Goal: Navigation & Orientation: Find specific page/section

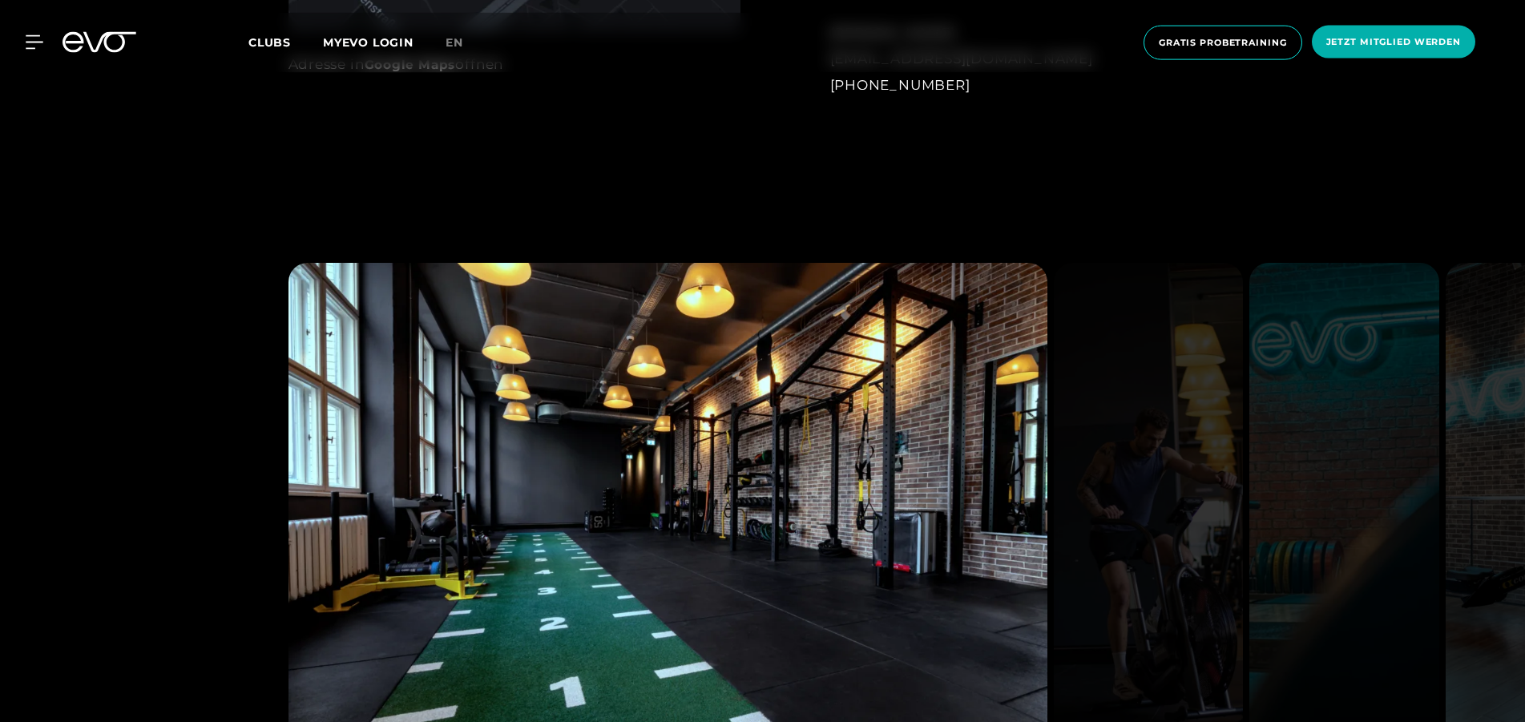
scroll to position [1524, 0]
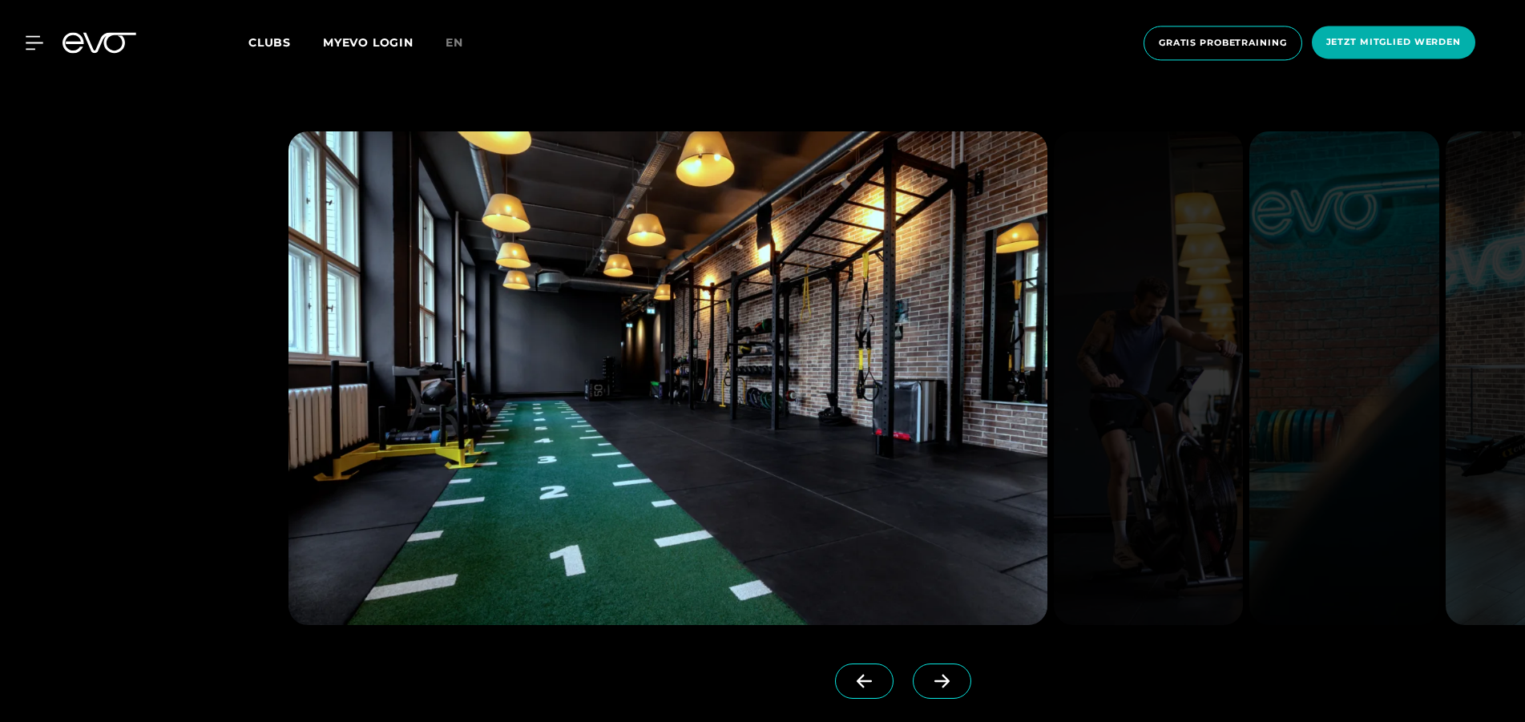
click at [954, 672] on span at bounding box center [942, 681] width 59 height 35
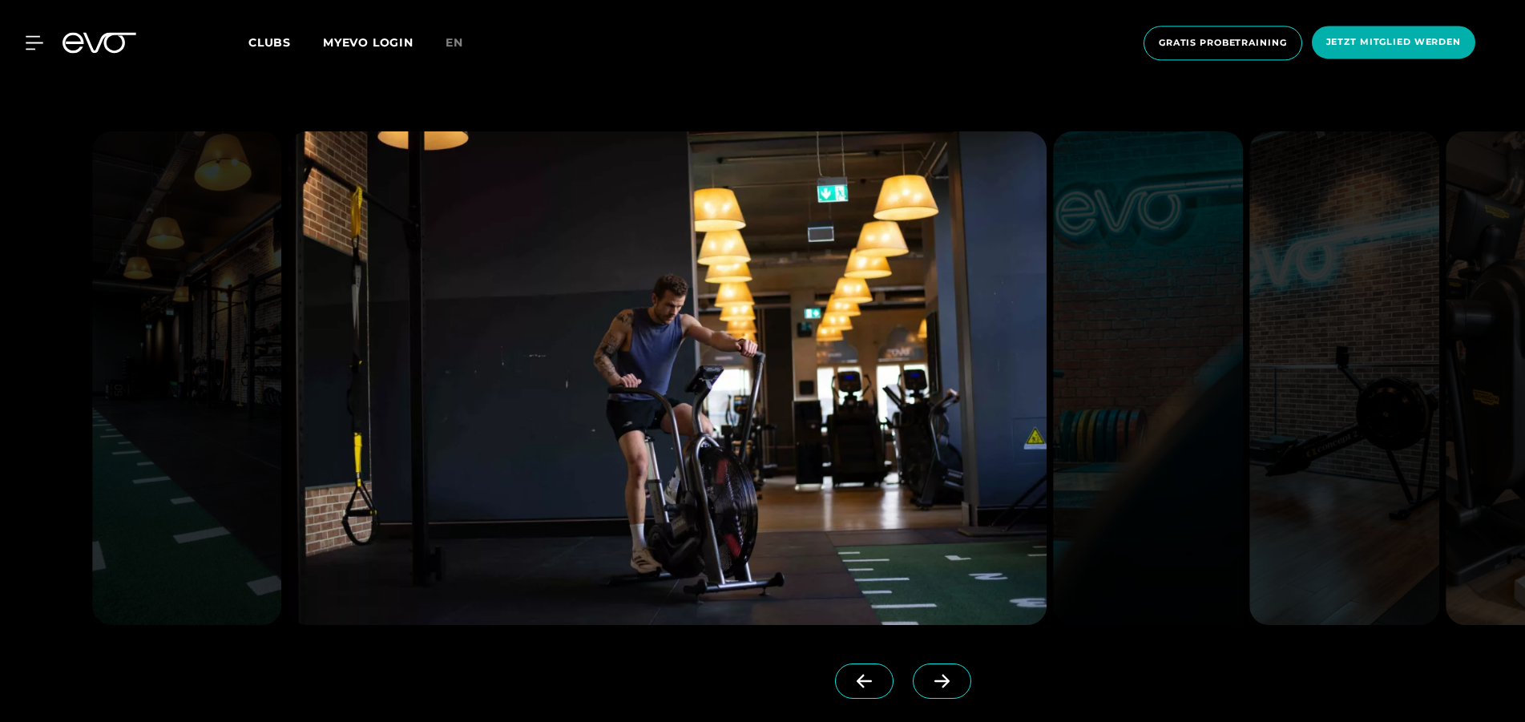
click at [954, 672] on span at bounding box center [942, 681] width 59 height 35
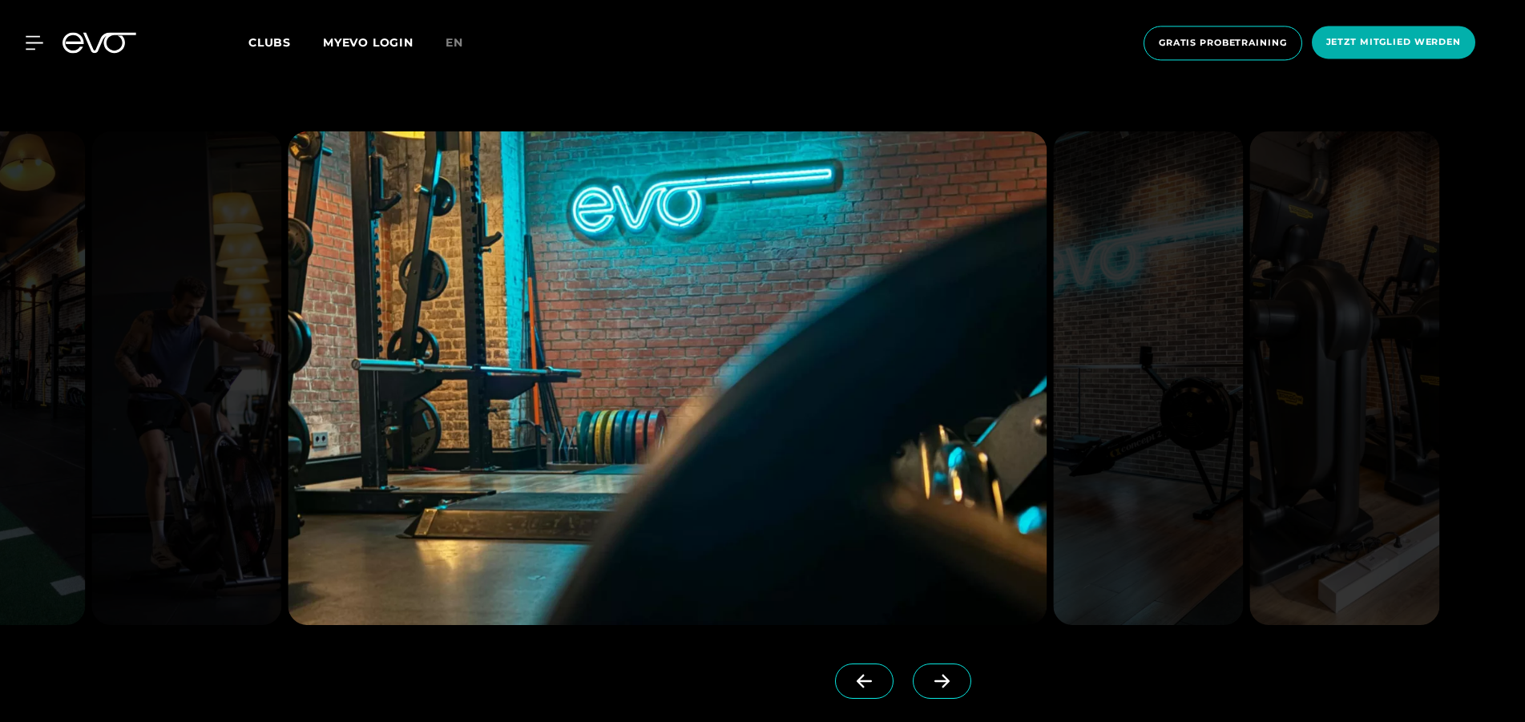
click at [954, 672] on span at bounding box center [942, 681] width 59 height 35
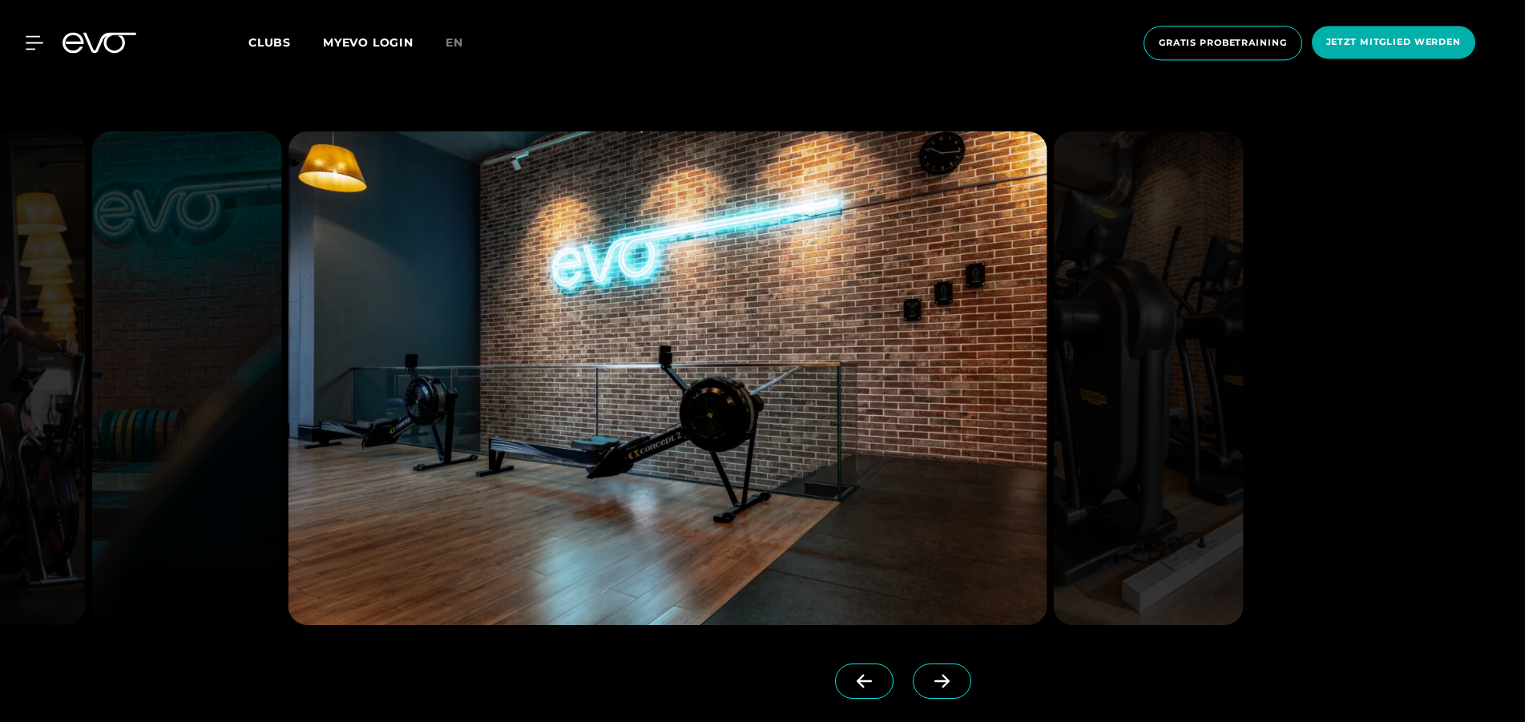
click at [954, 672] on span at bounding box center [942, 681] width 59 height 35
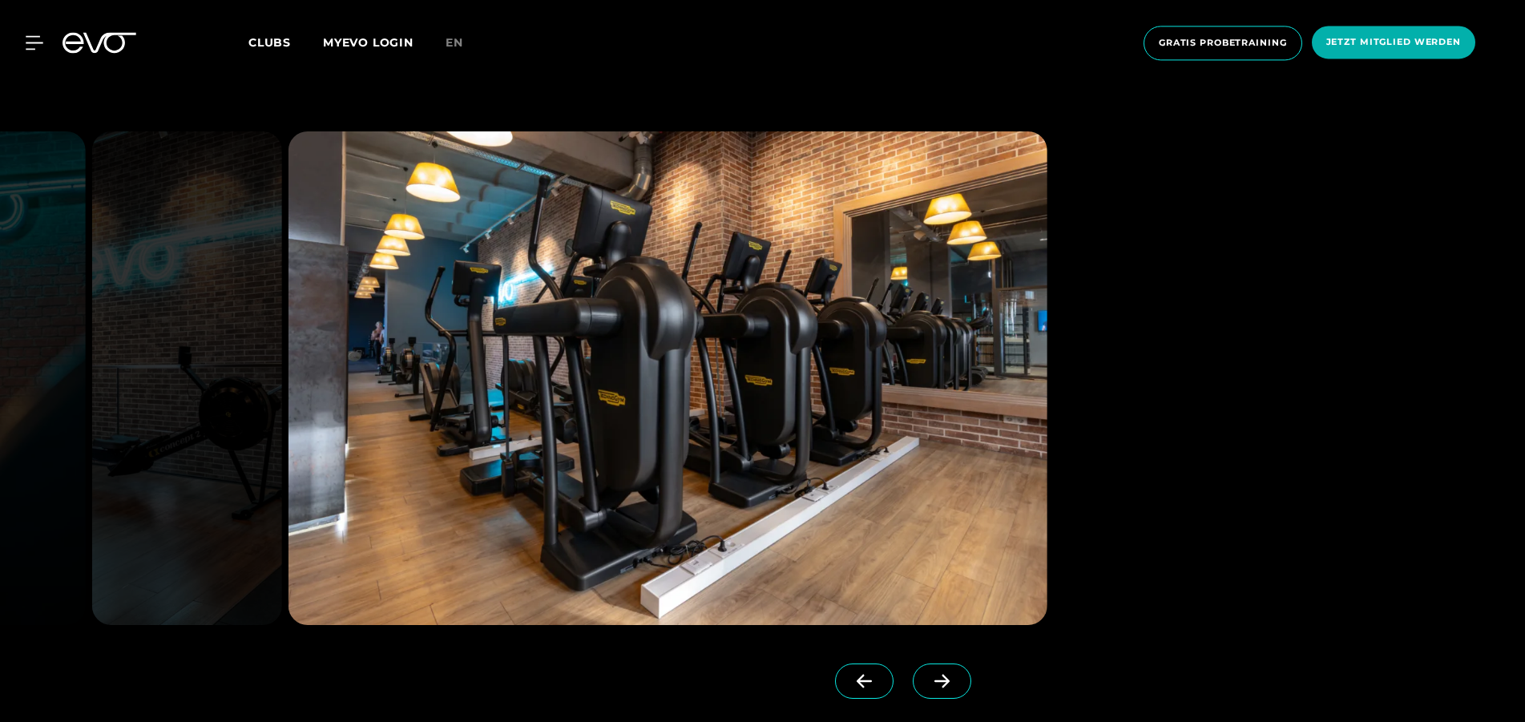
click at [954, 672] on span at bounding box center [942, 681] width 59 height 35
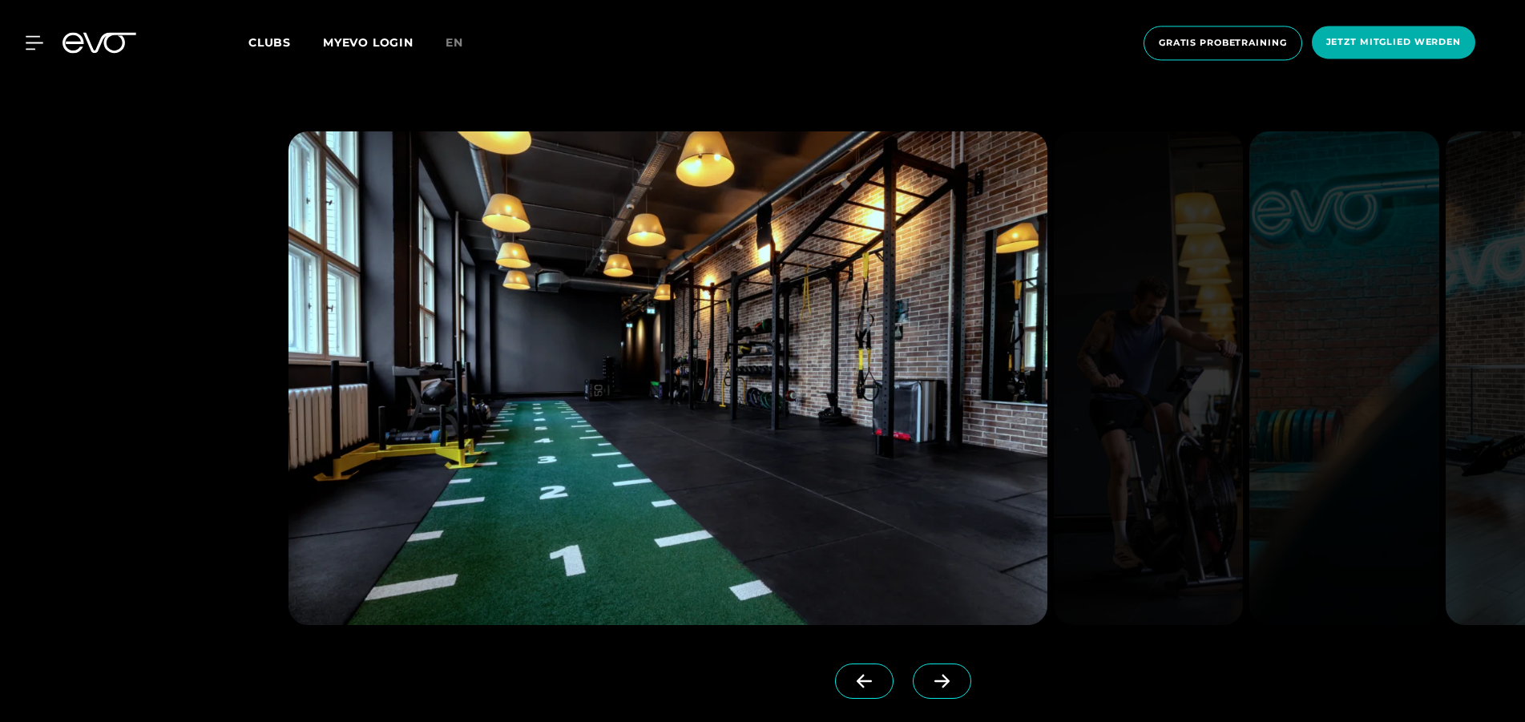
click at [954, 672] on span at bounding box center [942, 681] width 59 height 35
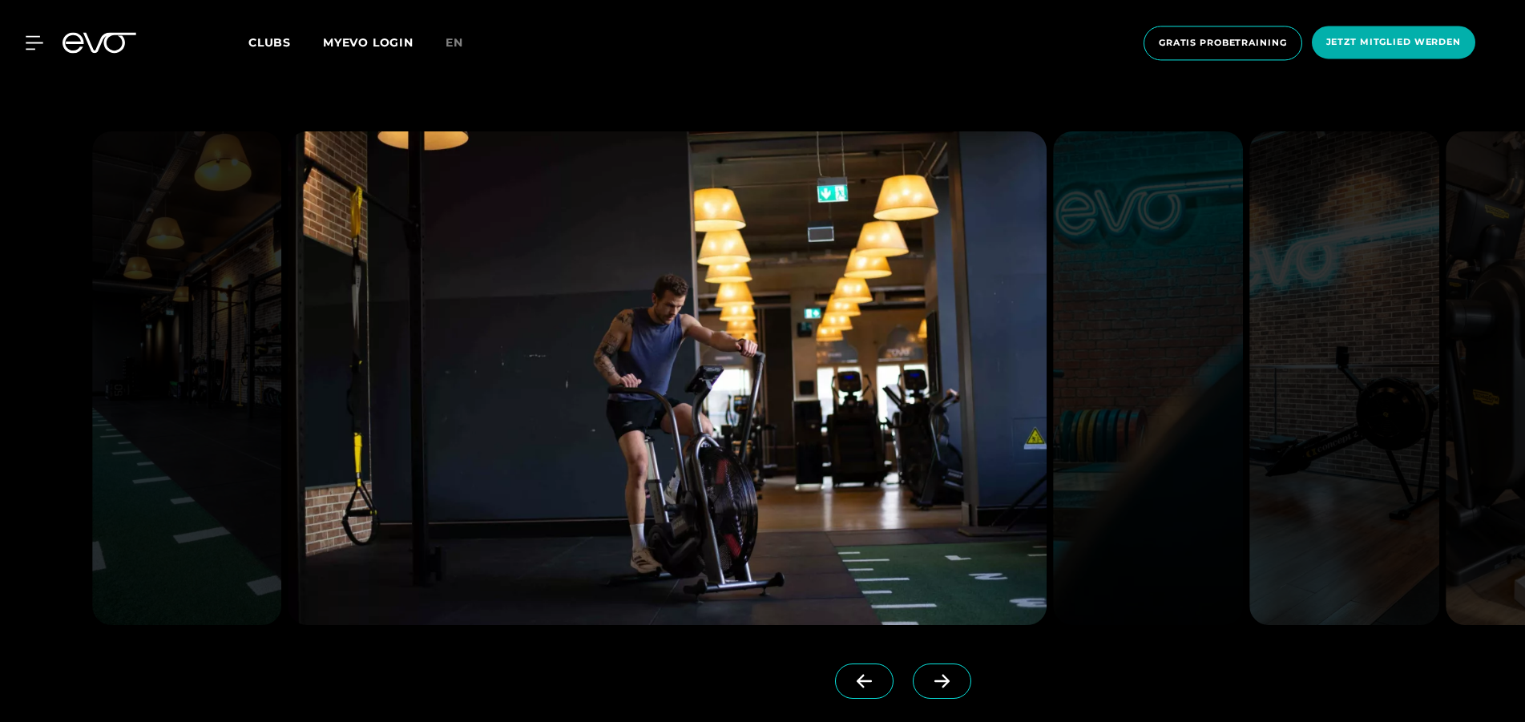
click at [954, 672] on span at bounding box center [942, 681] width 59 height 35
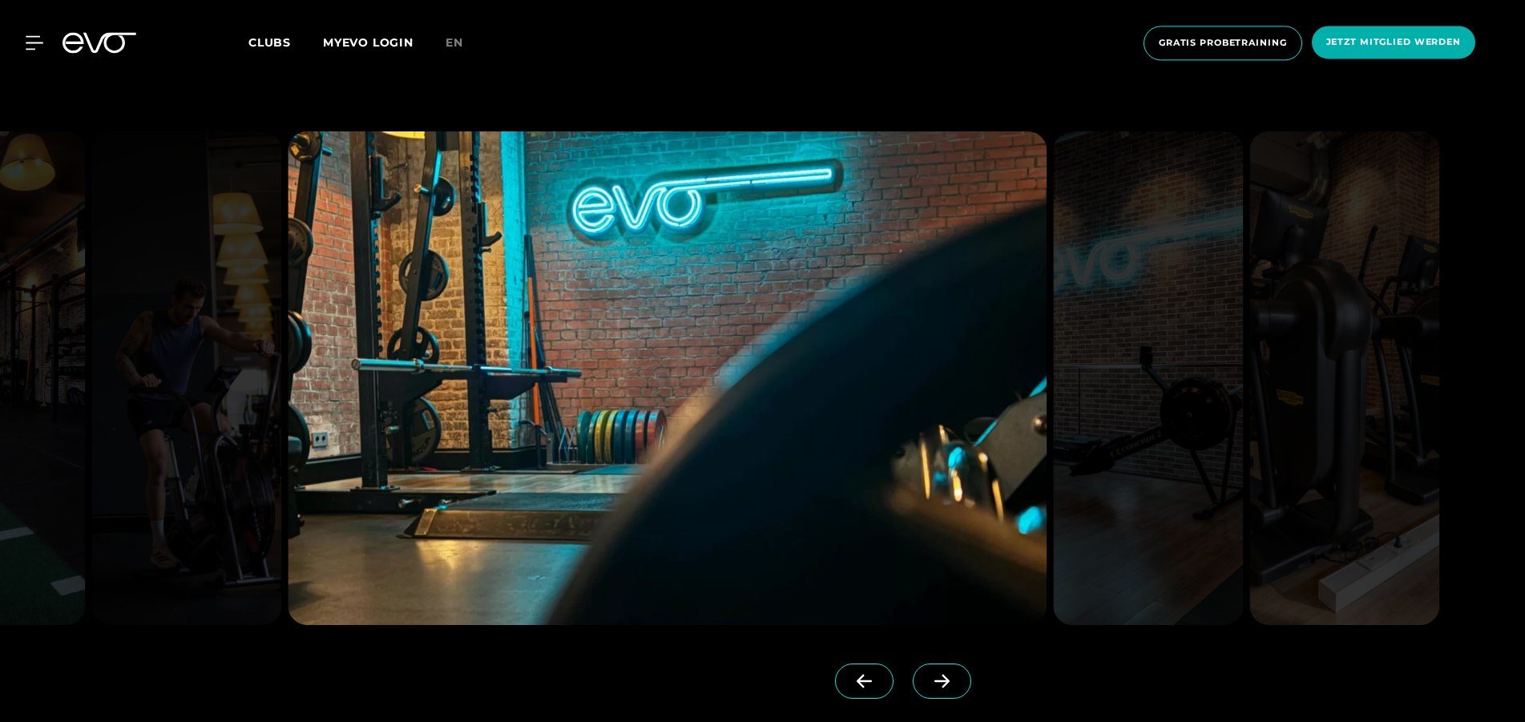
click at [954, 672] on span at bounding box center [942, 681] width 59 height 35
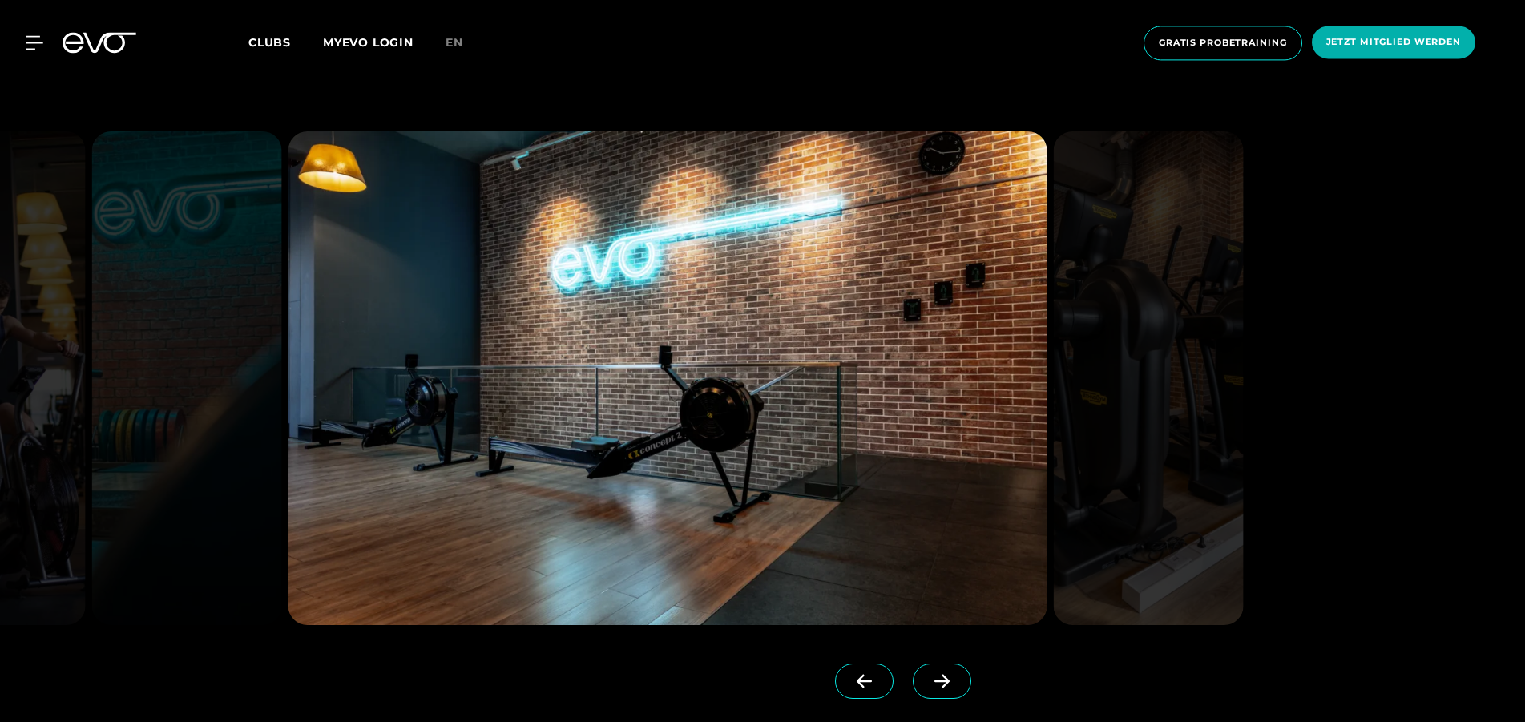
click at [954, 672] on span at bounding box center [942, 681] width 59 height 35
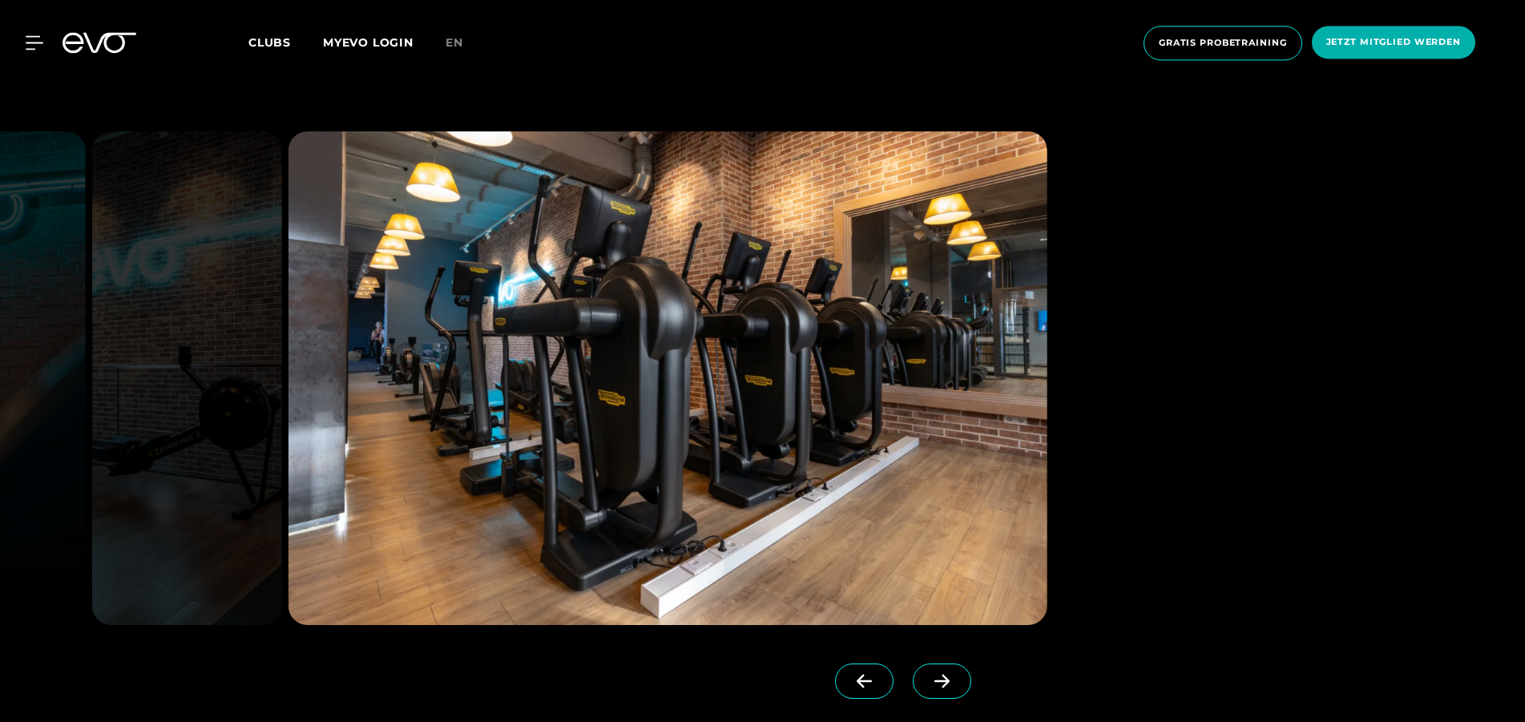
click at [954, 672] on span at bounding box center [942, 681] width 59 height 35
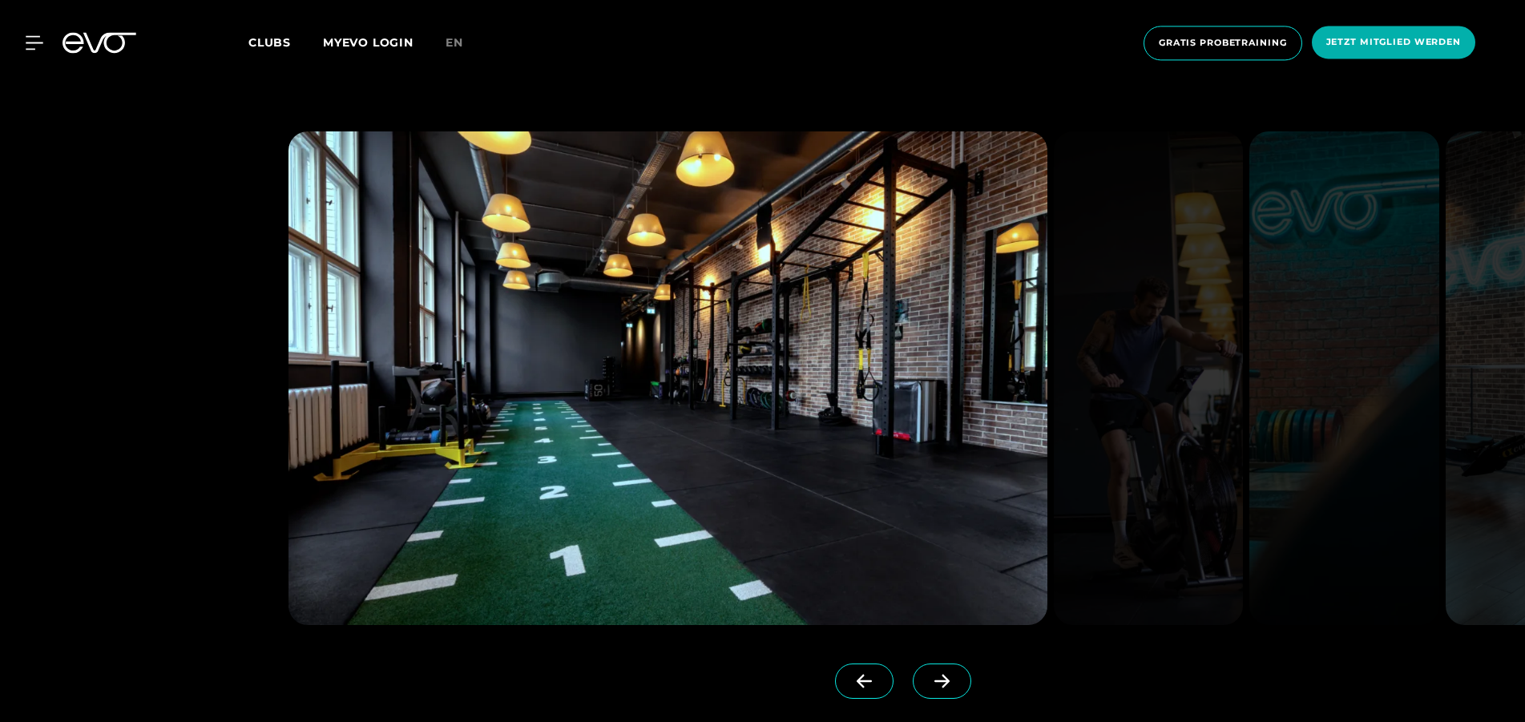
click at [954, 672] on span at bounding box center [942, 681] width 59 height 35
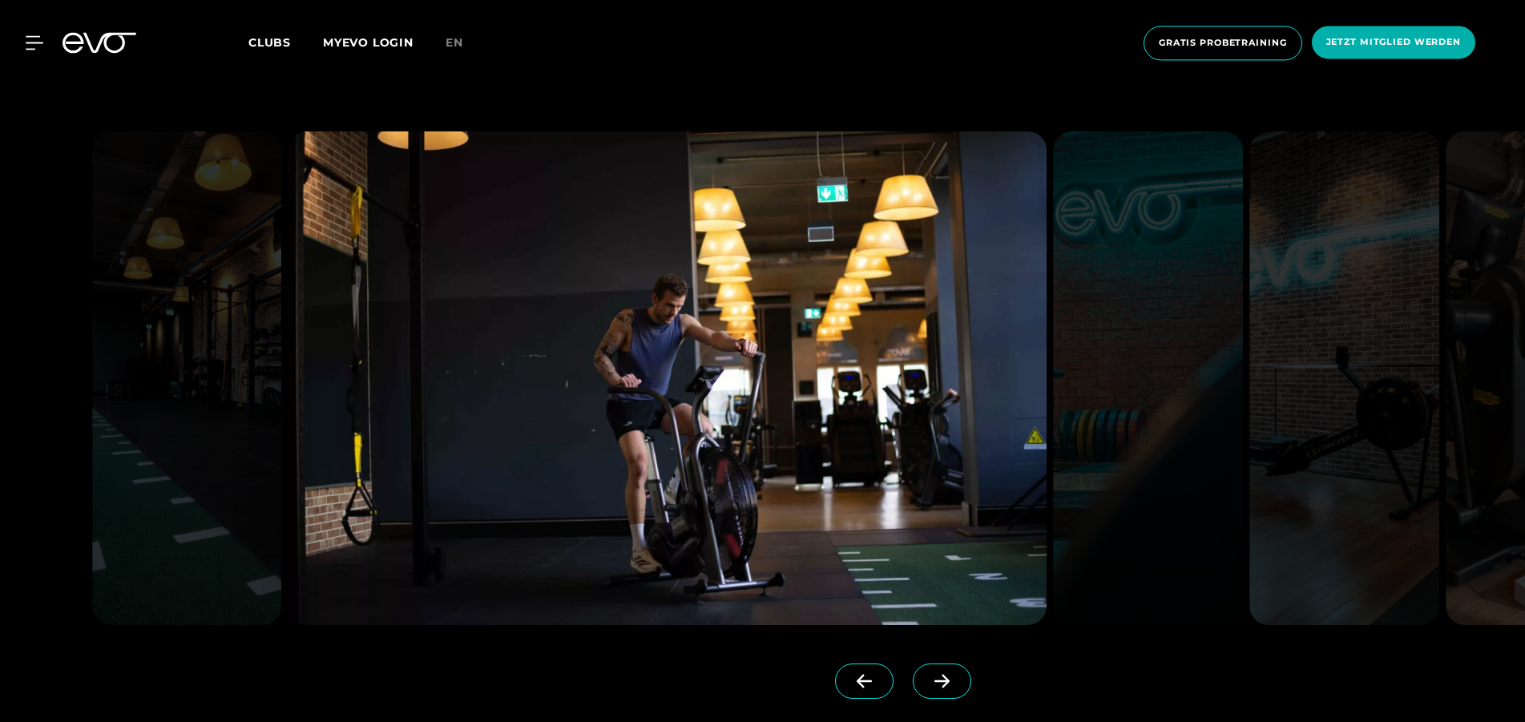
click at [954, 672] on span at bounding box center [942, 681] width 59 height 35
